Goal: Task Accomplishment & Management: Manage account settings

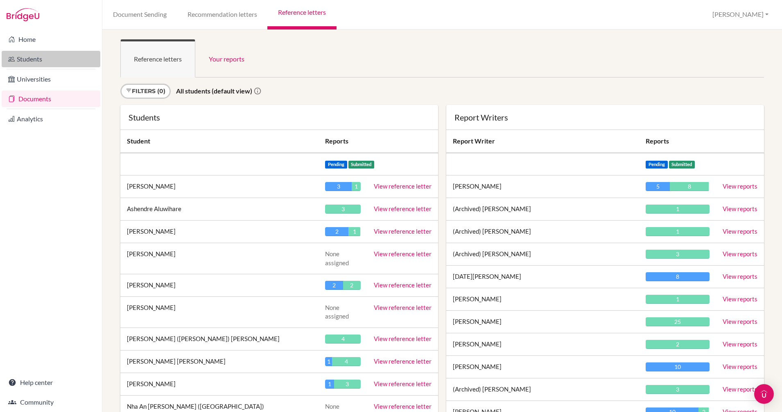
click at [57, 54] on link "Students" at bounding box center [51, 59] width 99 height 16
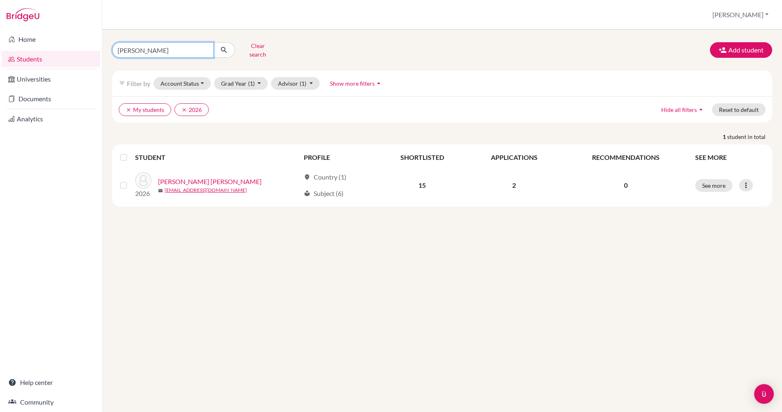
click at [204, 48] on input "gia phu" at bounding box center [163, 50] width 102 height 16
type input "annie"
click button "submit" at bounding box center [224, 50] width 22 height 16
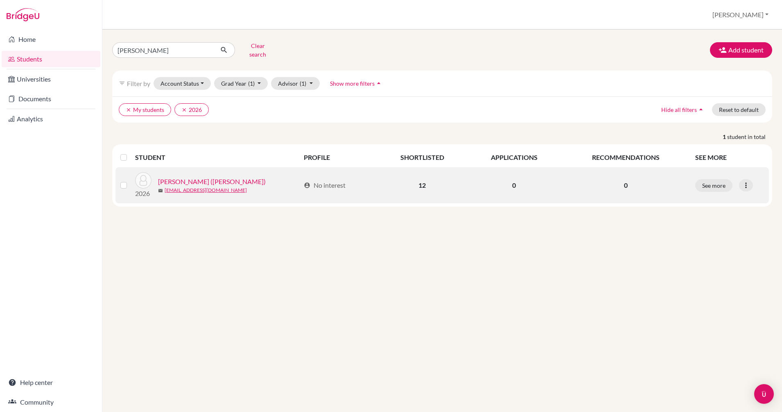
click at [206, 177] on link "Vo, Quynh Anh (Annie)" at bounding box center [212, 182] width 108 height 10
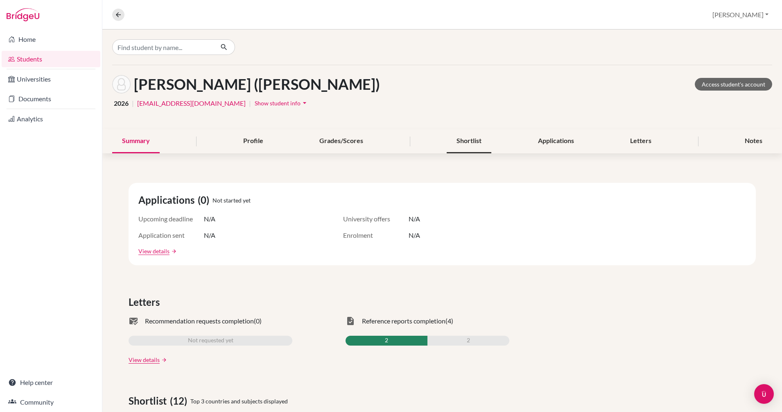
click at [476, 140] on div "Shortlist" at bounding box center [469, 141] width 45 height 24
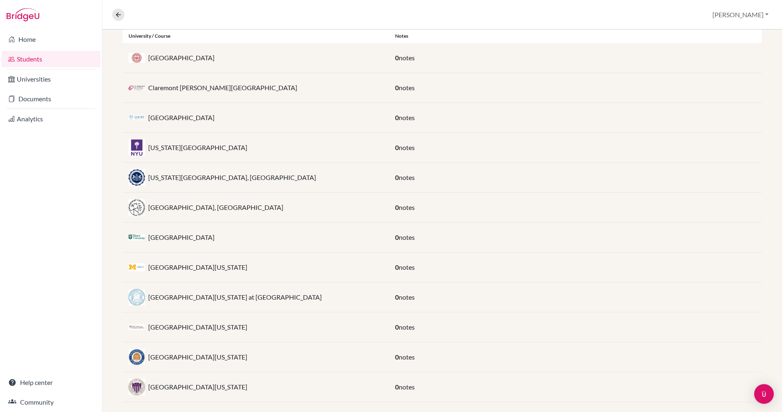
scroll to position [183, 0]
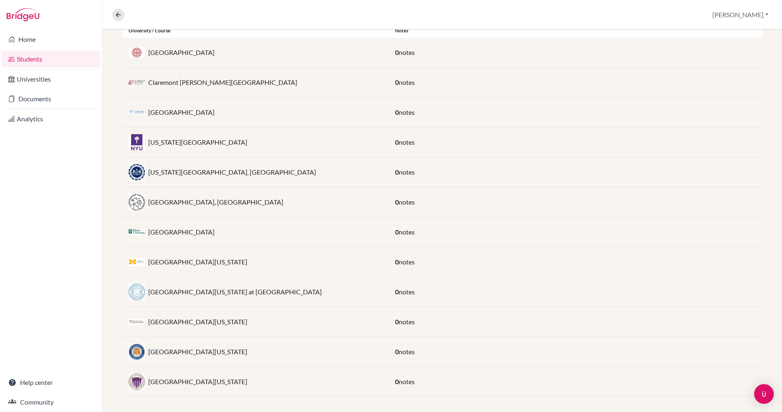
click at [283, 165] on div "Pennsylvania State University, University Park" at bounding box center [255, 172] width 267 height 16
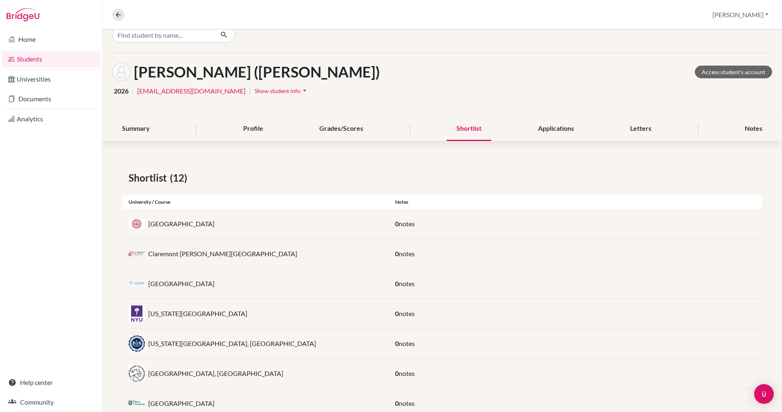
scroll to position [0, 0]
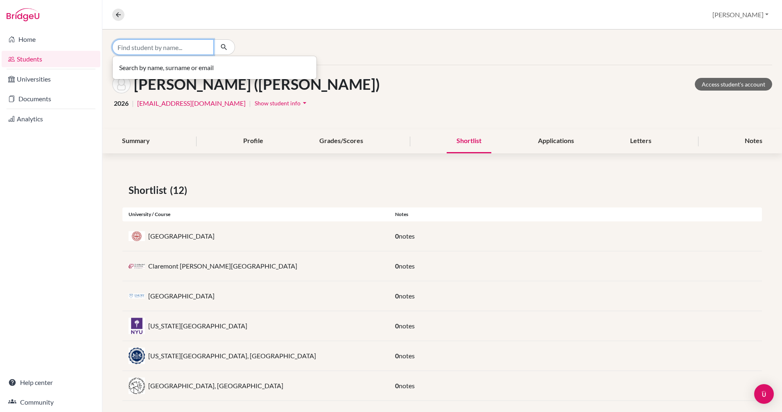
click at [171, 49] on input "Find student by name..." at bounding box center [163, 47] width 102 height 16
type input "vu"
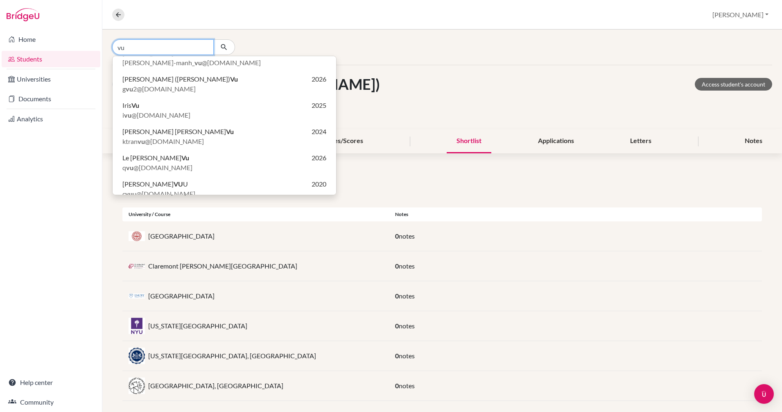
scroll to position [150, 0]
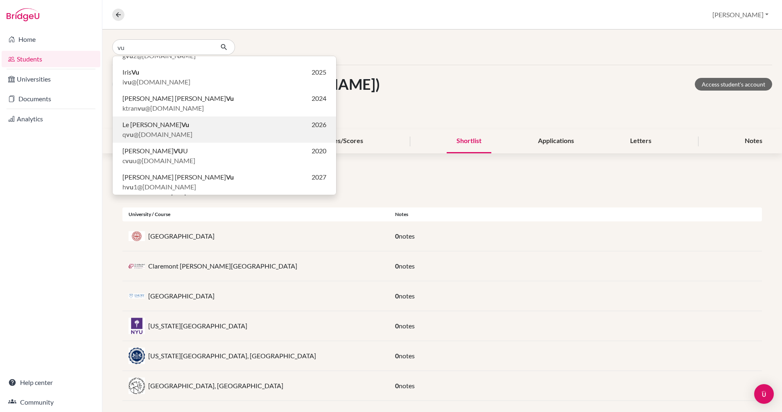
click at [163, 130] on span "q vu @bisvietnam.com" at bounding box center [157, 134] width 70 height 10
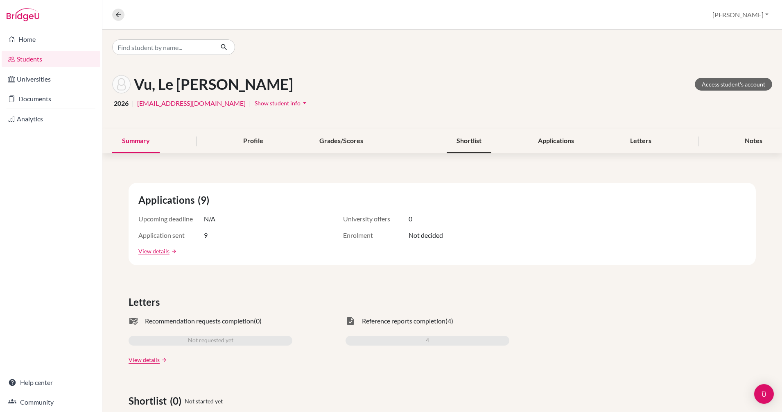
click at [465, 139] on div "Shortlist" at bounding box center [469, 141] width 45 height 24
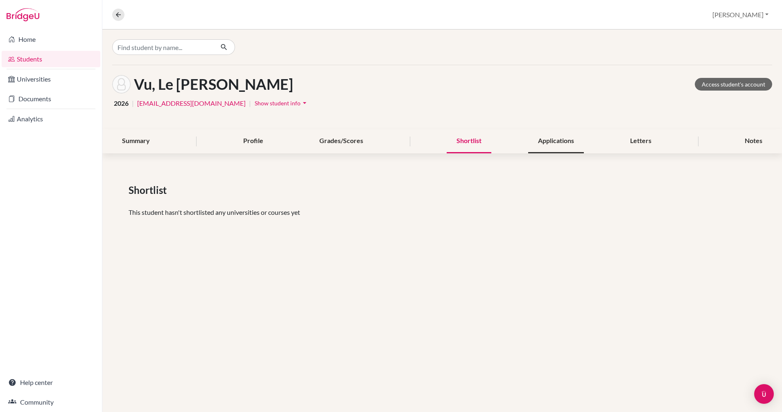
click at [555, 138] on div "Applications" at bounding box center [556, 141] width 56 height 24
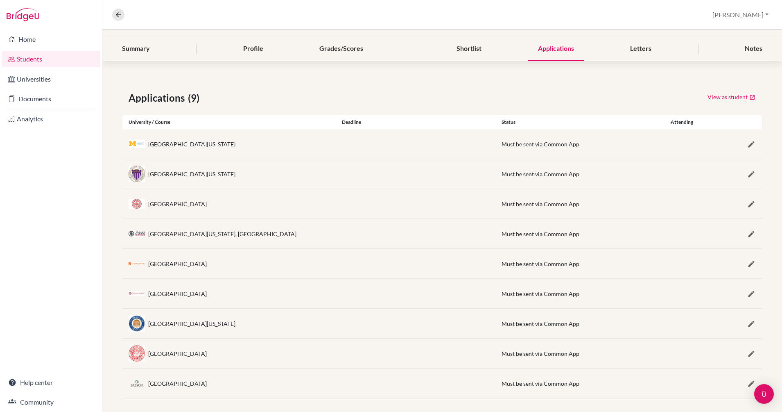
scroll to position [98, 0]
